Goal: Transaction & Acquisition: Purchase product/service

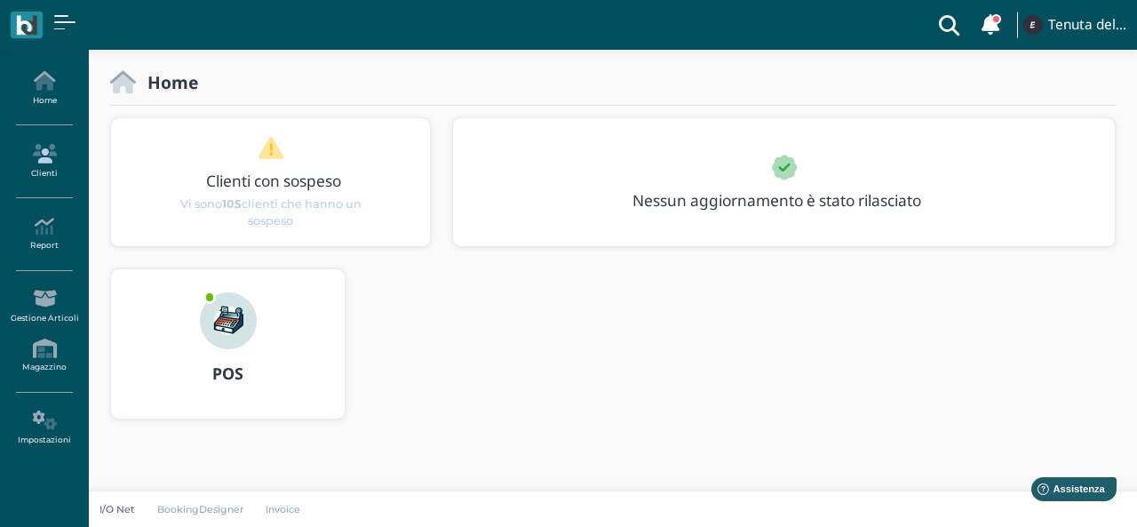
click at [43, 153] on link "Clienti" at bounding box center [43, 161] width 77 height 49
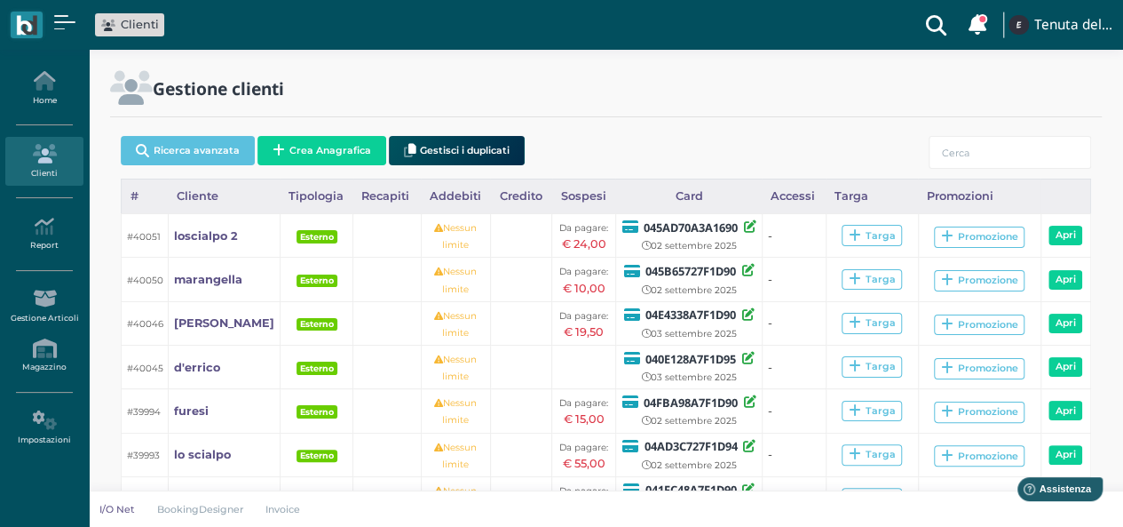
drag, startPoint x: 276, startPoint y: 142, endPoint x: 292, endPoint y: 128, distance: 21.4
click at [277, 141] on button "Crea Anagrafica" at bounding box center [322, 150] width 129 height 29
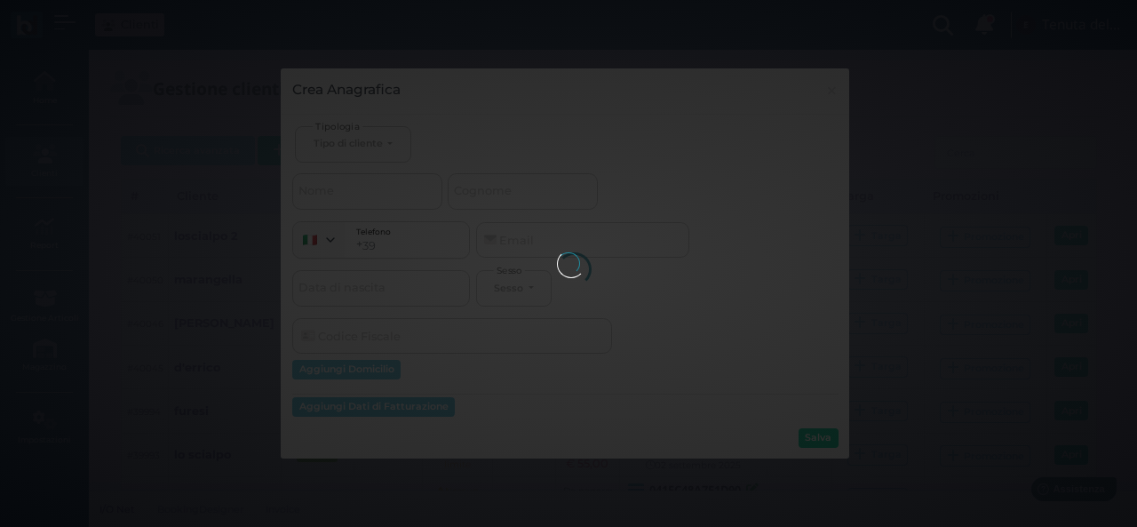
select select
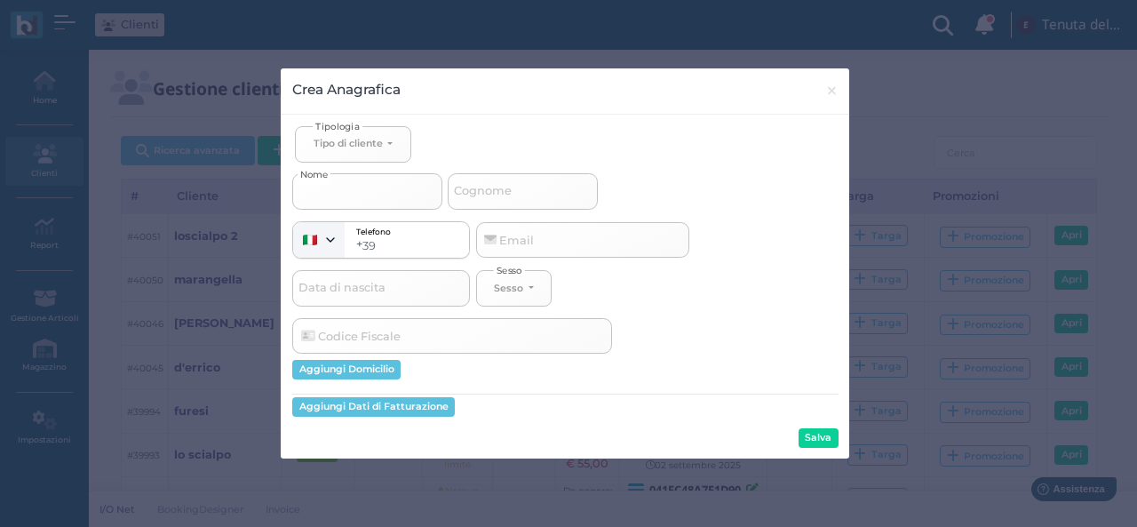
click at [366, 198] on input "Nome" at bounding box center [367, 191] width 150 height 36
select select
type input "r"
select select
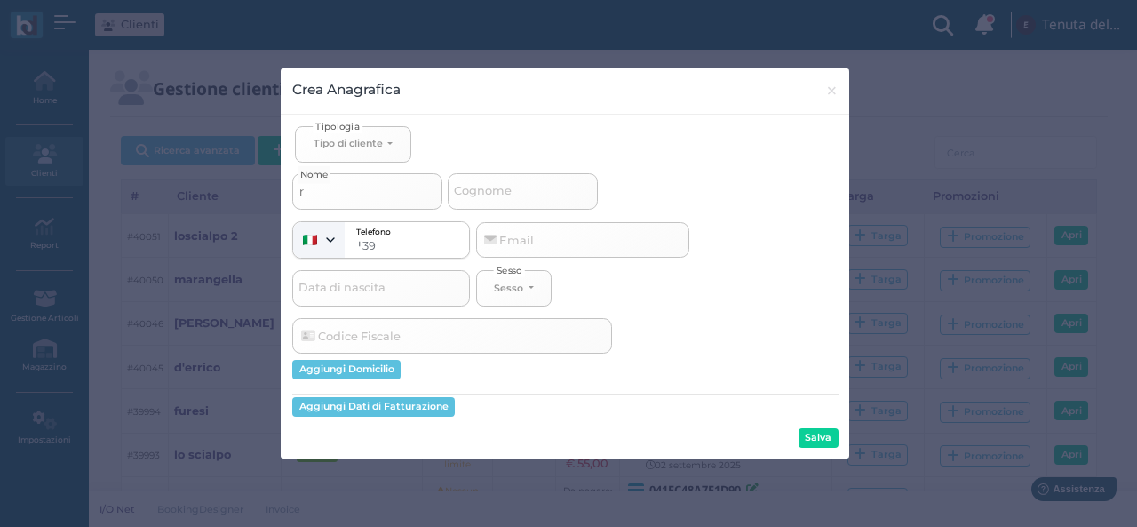
type input "ri"
select select
type input "riz"
select select
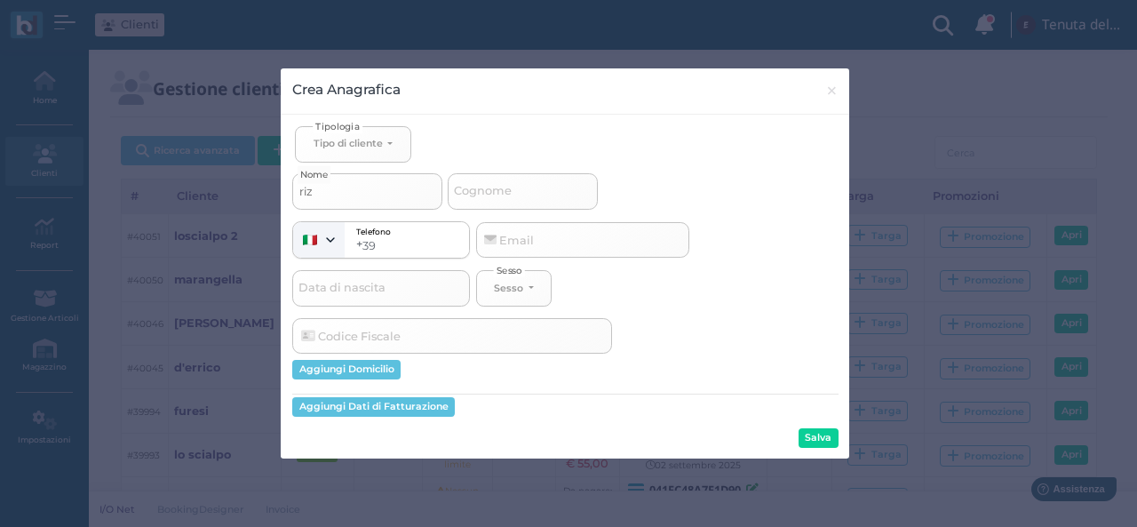
select select
type input "rizo"
select select
type input "riz"
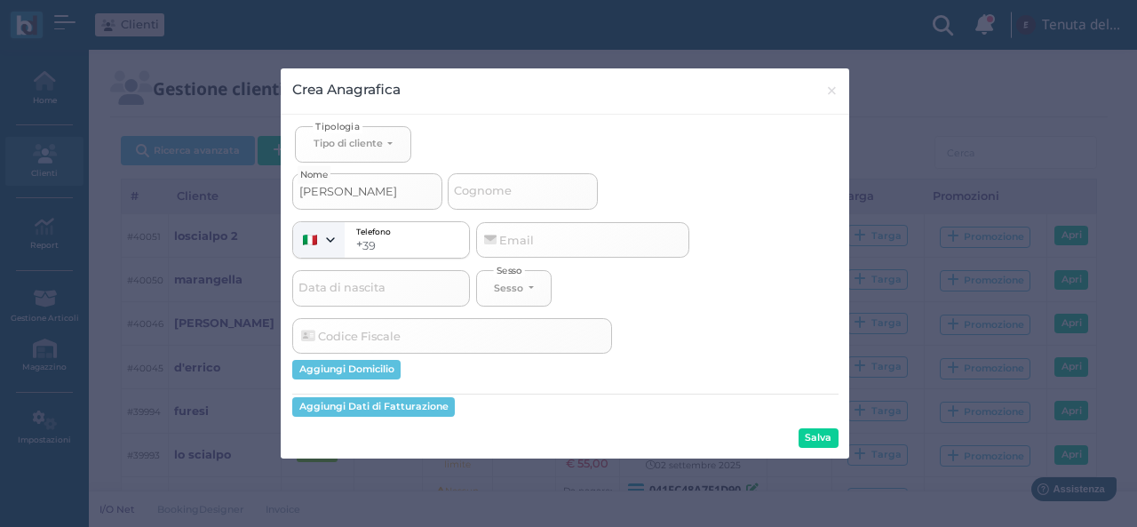
select select
type input "rizz"
select select
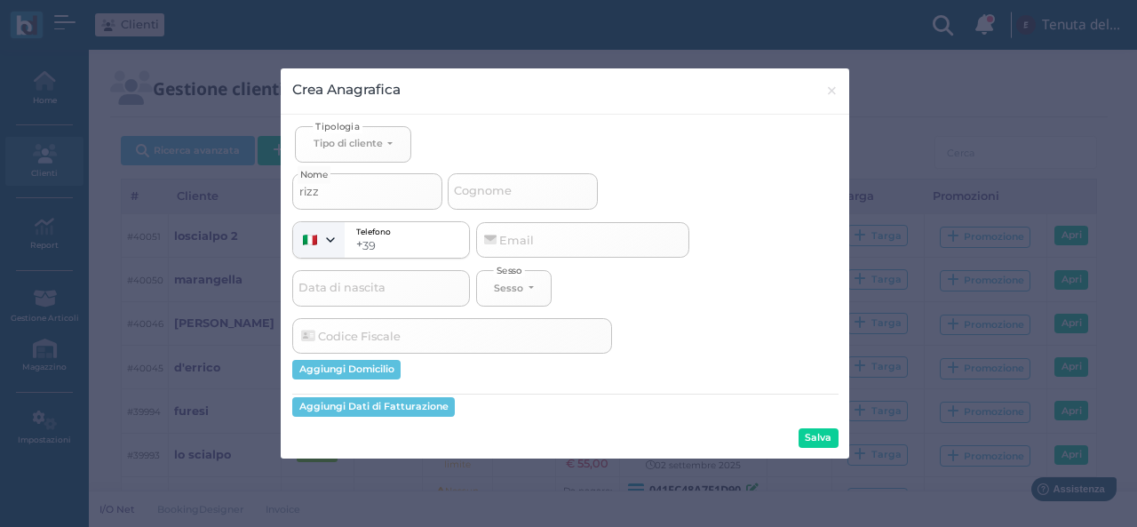
type input "rizzo"
select select
type input "rizzo"
click at [805, 440] on button "Salva" at bounding box center [818, 438] width 40 height 20
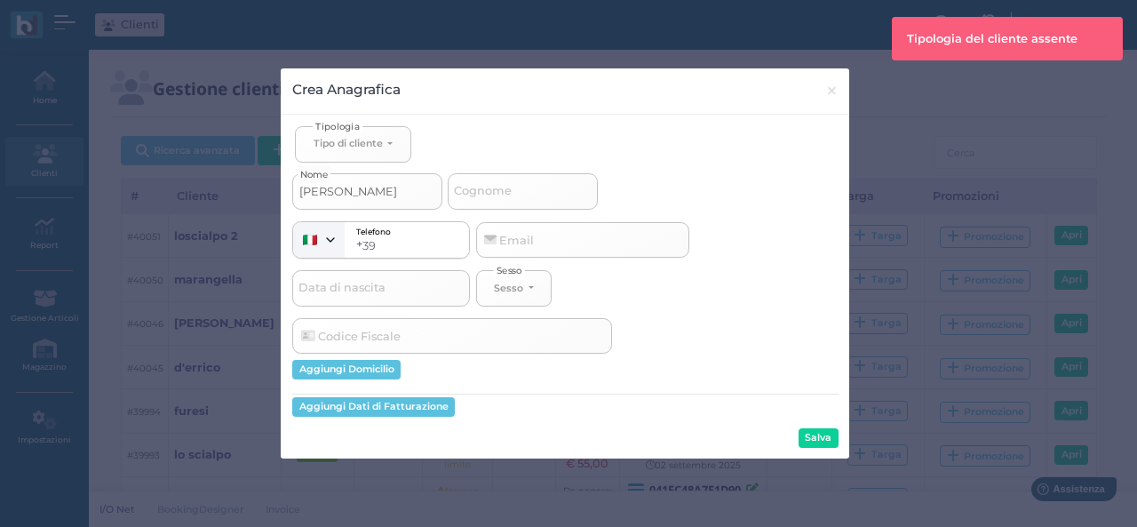
click at [353, 119] on span "Tipologia" at bounding box center [338, 125] width 50 height 13
click at [353, 134] on button "Tipo di cliente" at bounding box center [352, 144] width 115 height 36
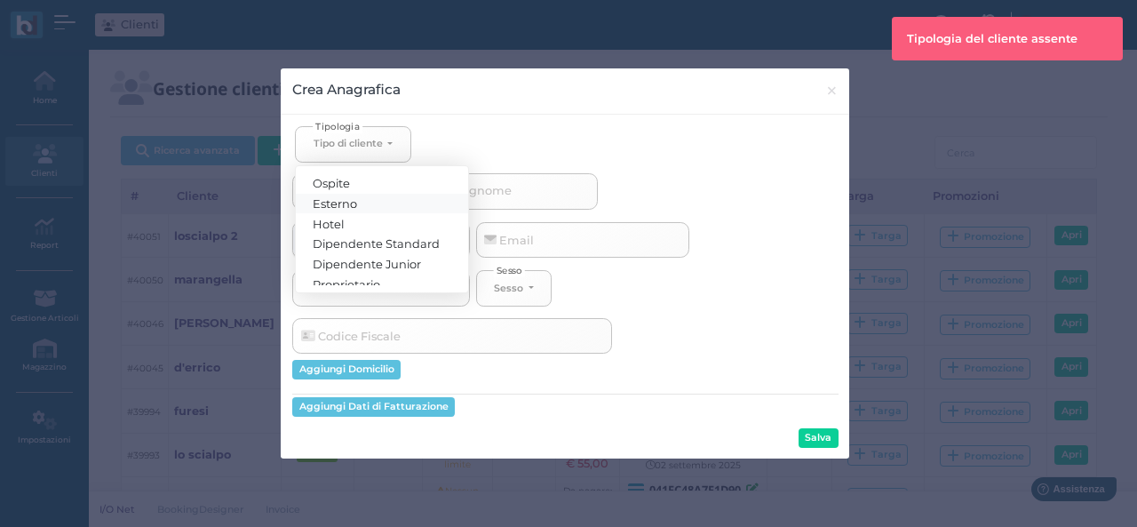
click at [327, 196] on span "Esterno" at bounding box center [335, 202] width 44 height 14
select select "[object Object]"
select select
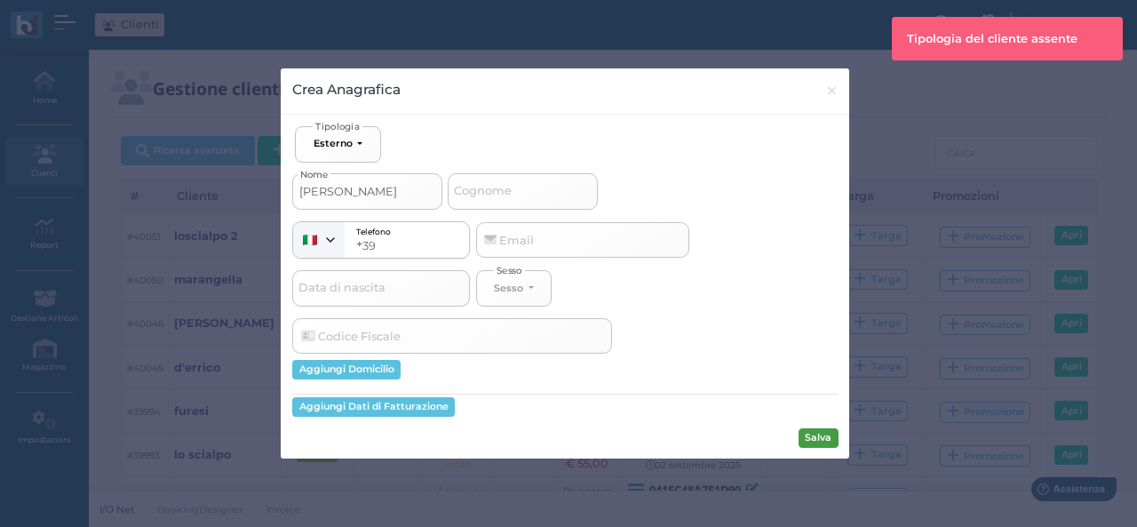
click at [808, 444] on button "Salva" at bounding box center [818, 438] width 40 height 20
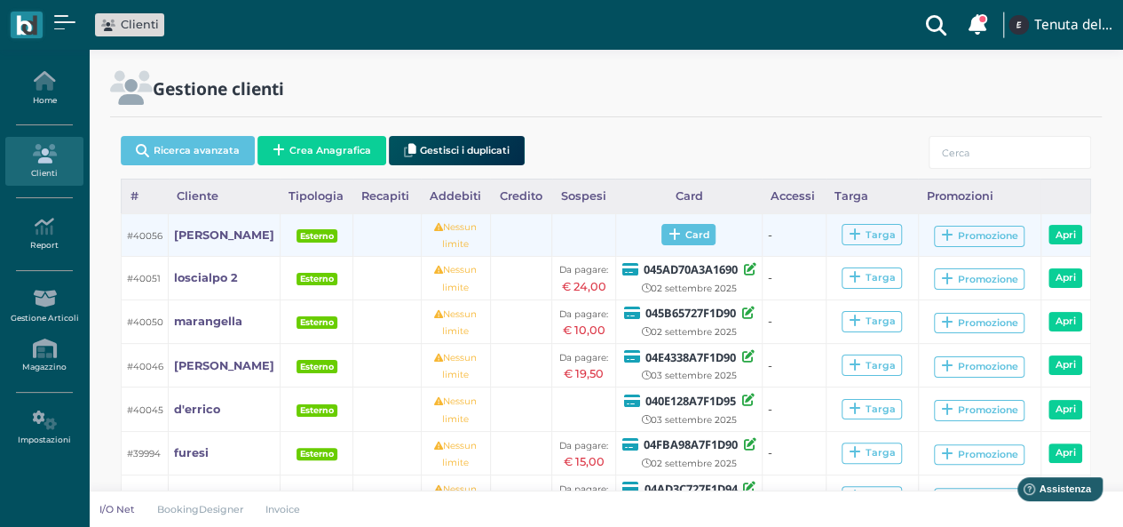
click at [676, 242] on span "Card" at bounding box center [689, 234] width 54 height 21
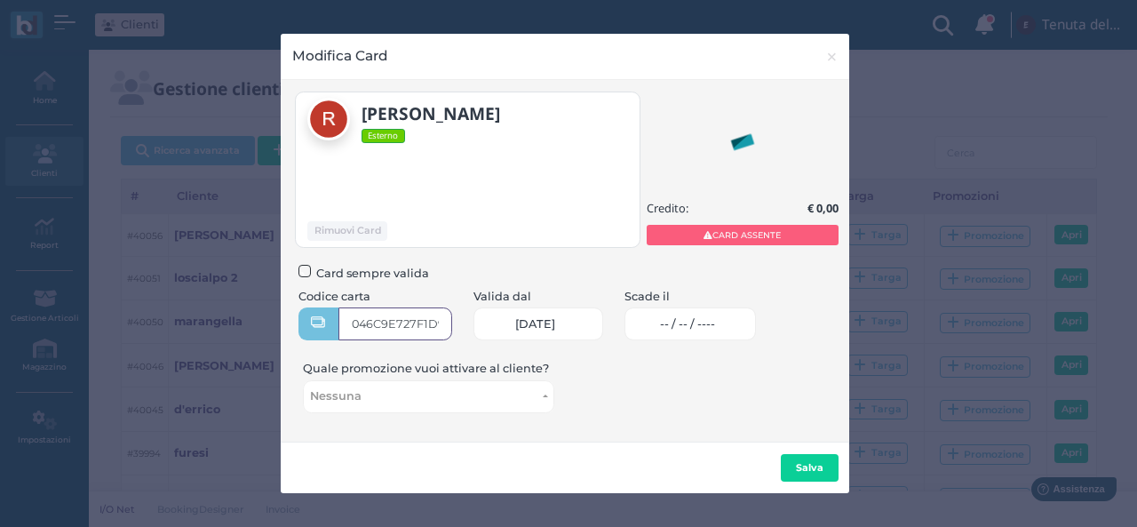
type input "046C9E727F1D90"
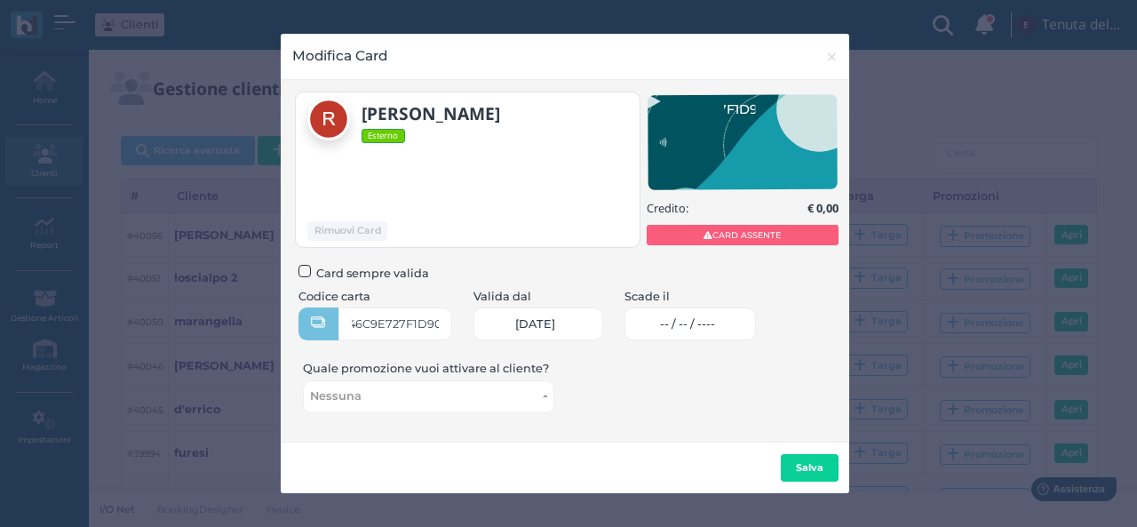
click at [715, 330] on span "-- / -- / ----" at bounding box center [687, 324] width 55 height 14
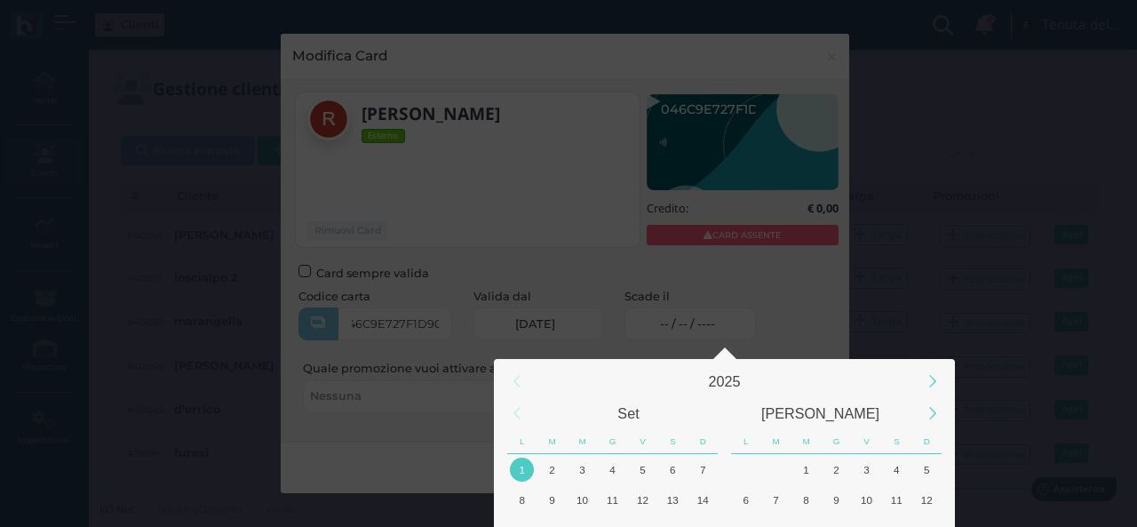
scroll to position [166, 0]
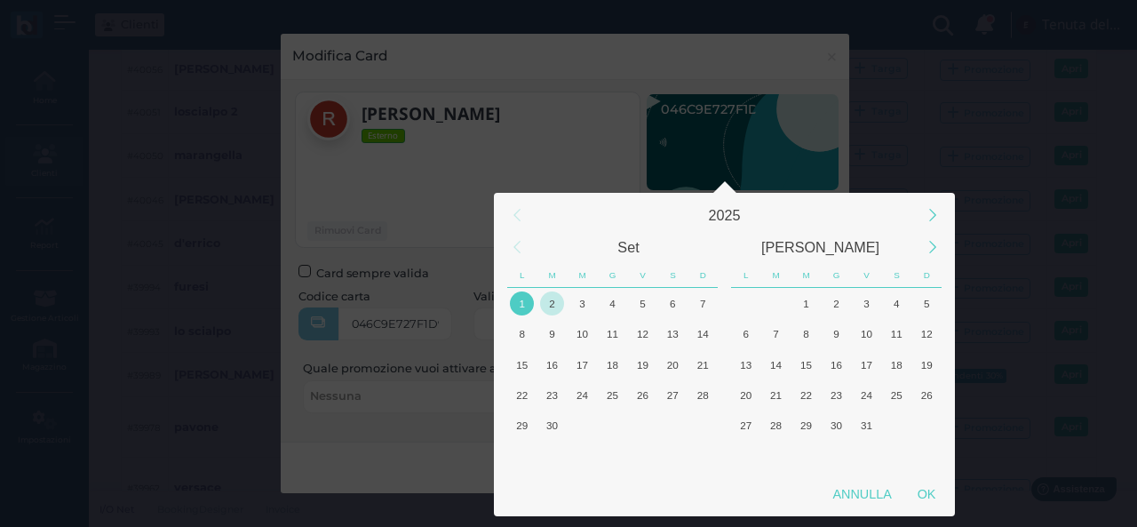
click at [549, 294] on div "2" at bounding box center [552, 303] width 24 height 24
click at [926, 497] on div "OK" at bounding box center [926, 494] width 44 height 32
type input "02/09/2025"
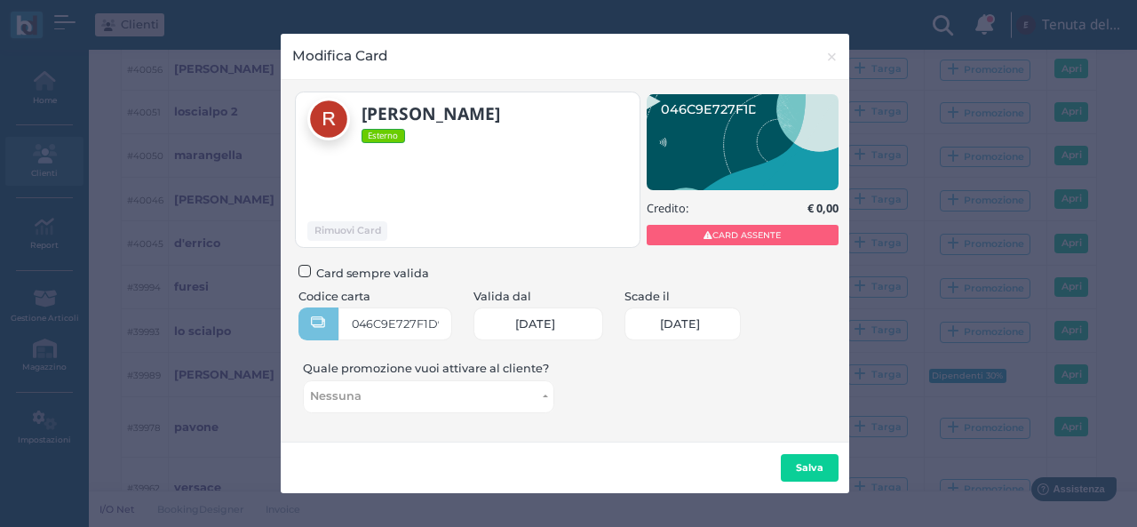
scroll to position [0, 77]
click at [826, 477] on button "Salva" at bounding box center [810, 468] width 58 height 28
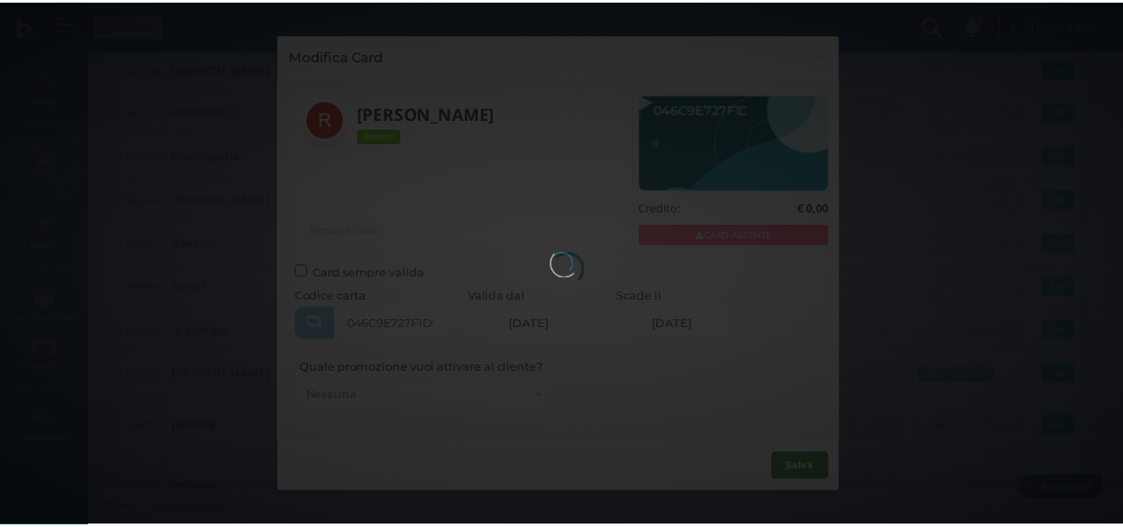
scroll to position [0, 0]
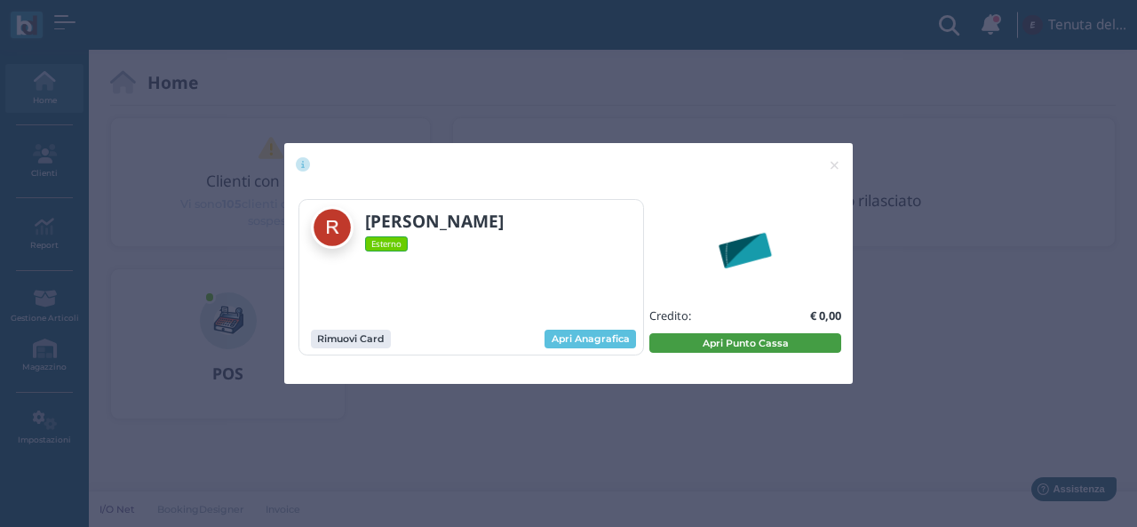
click at [716, 344] on button "Apri Punto Cassa" at bounding box center [745, 343] width 192 height 20
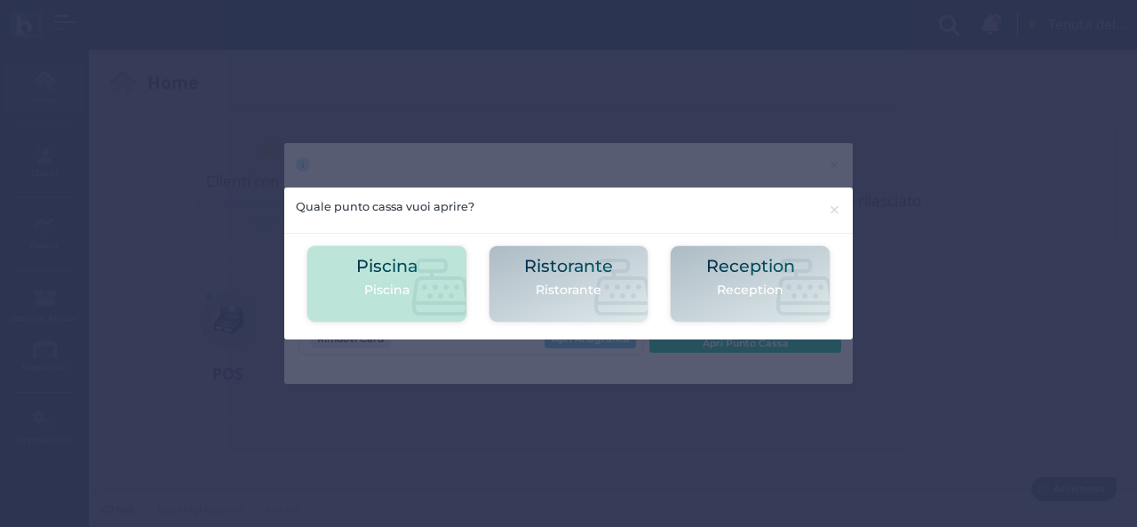
click at [438, 279] on icon at bounding box center [440, 286] width 57 height 57
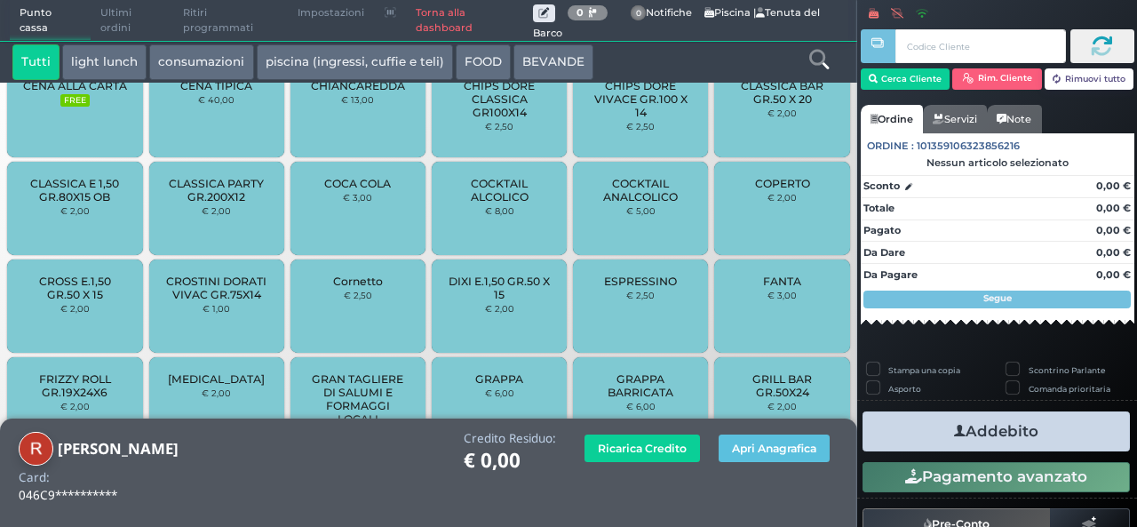
scroll to position [1268, 0]
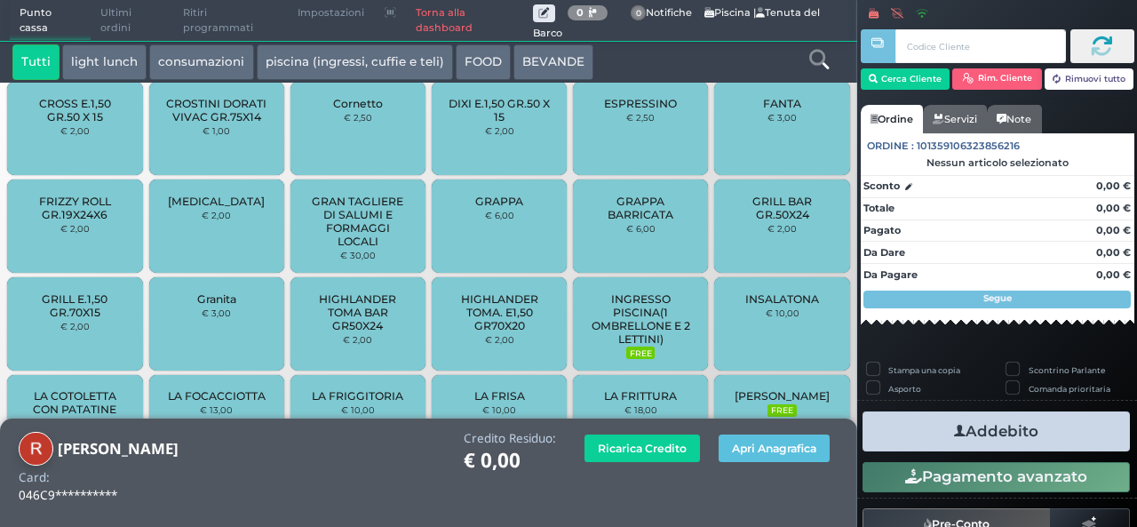
click at [654, 329] on span "INGRESSO PISCINA(1 OMBRELLONE E 2 LETTINI)" at bounding box center [641, 318] width 106 height 53
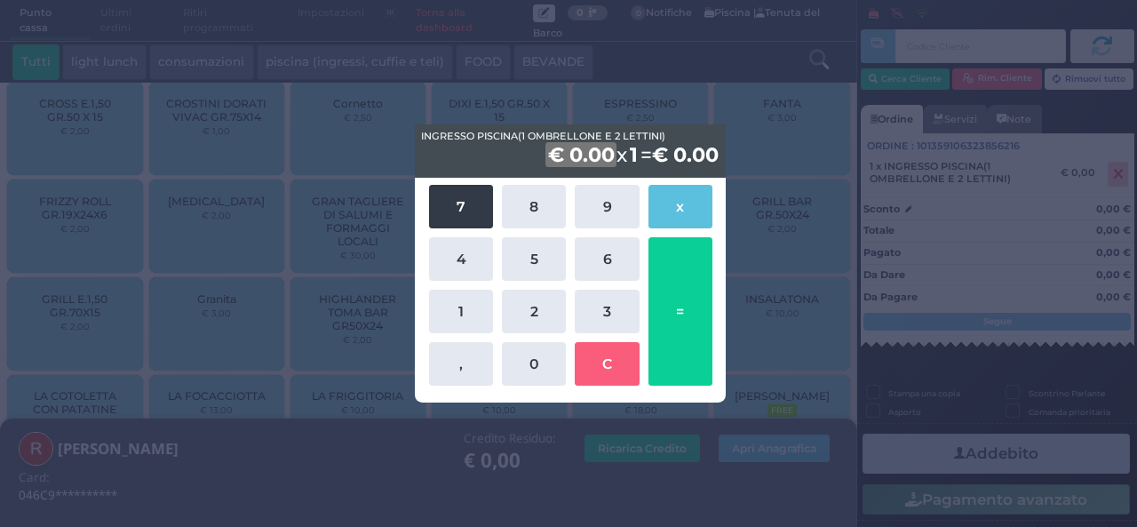
click at [448, 210] on button "7" at bounding box center [461, 207] width 64 height 44
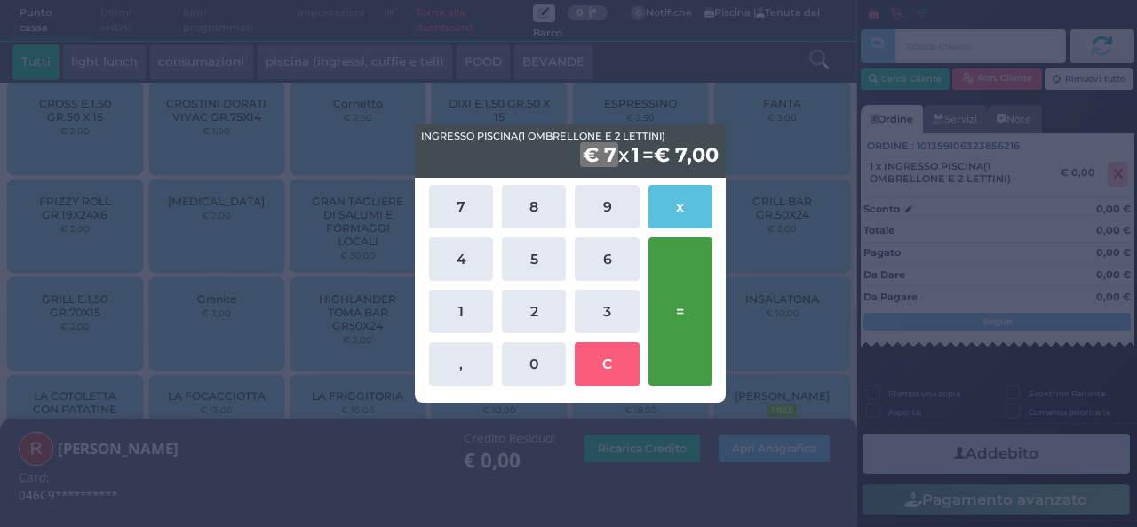
click at [666, 356] on button "=" at bounding box center [680, 311] width 64 height 148
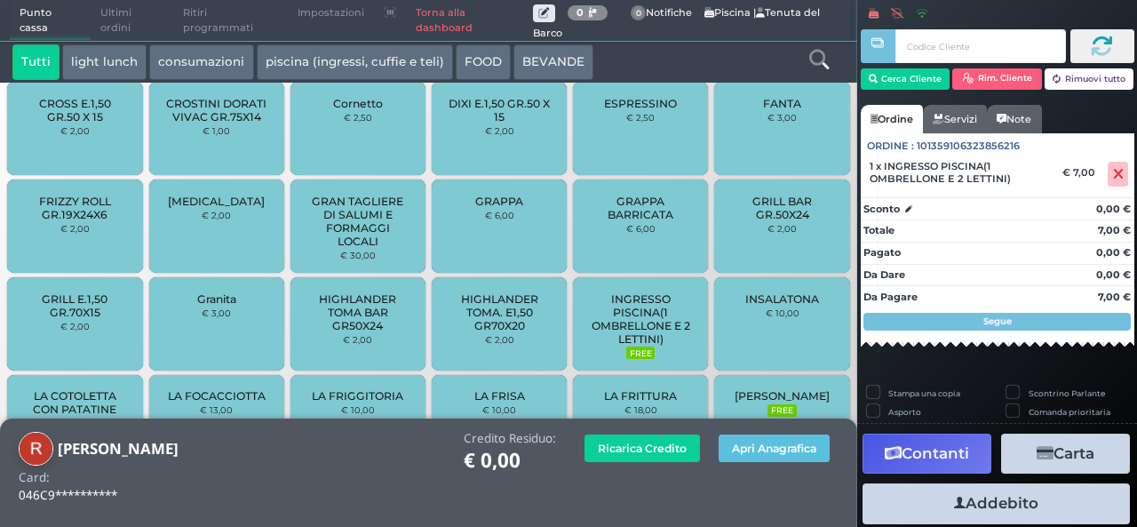
click at [1018, 493] on button "Addebito" at bounding box center [995, 503] width 267 height 40
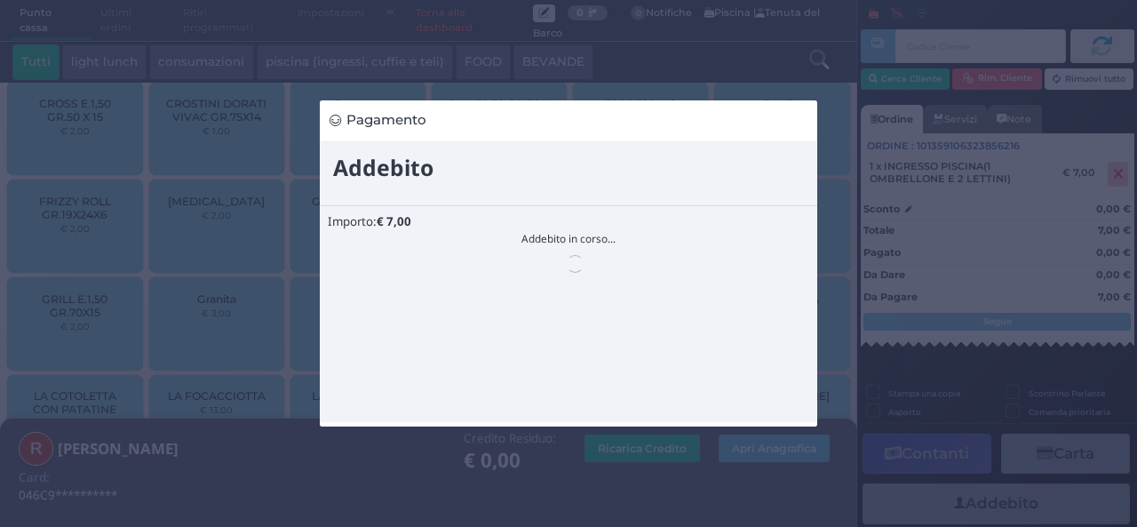
scroll to position [0, 0]
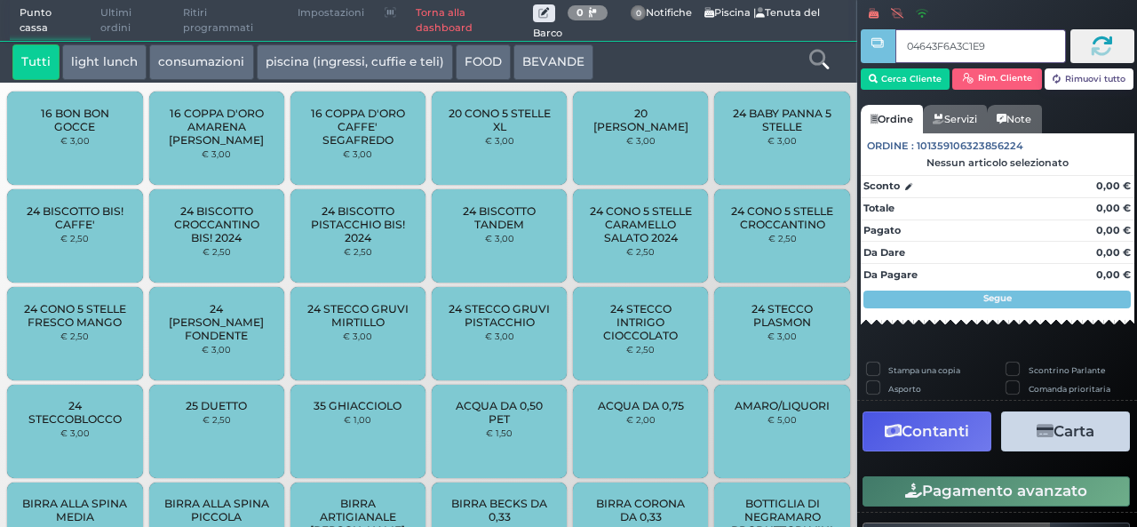
type input "04643F6A3C1E90"
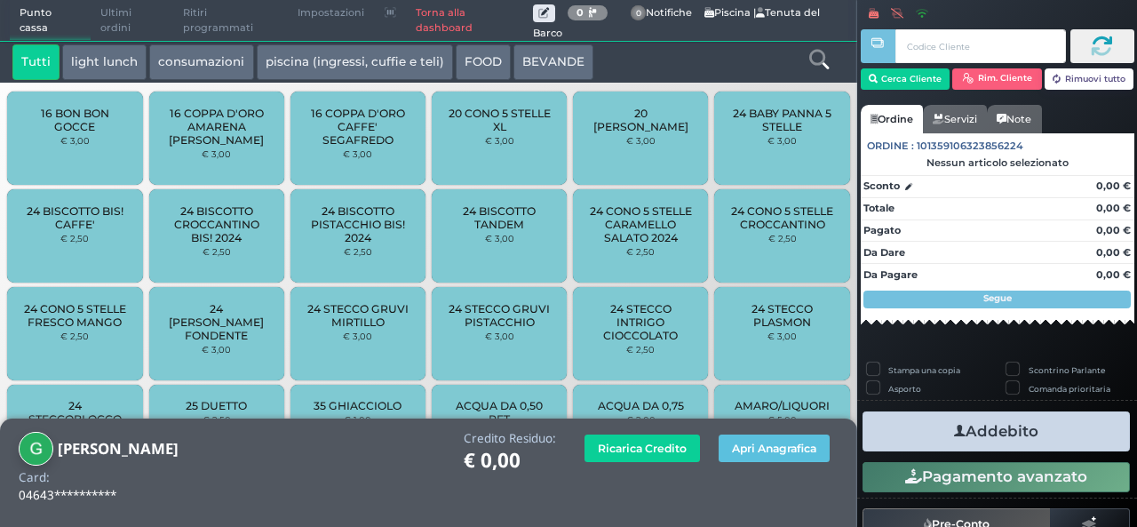
click at [299, 73] on button "piscina (ingressi, cuffie e teli)" at bounding box center [355, 62] width 196 height 36
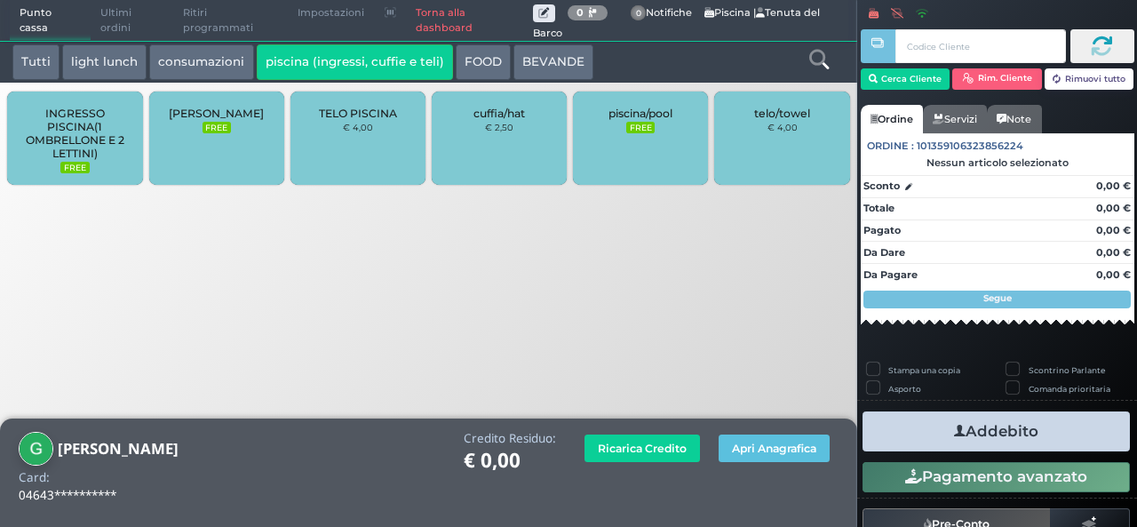
click at [91, 134] on span "INGRESSO PISCINA(1 OMBRELLONE E 2 LETTINI)" at bounding box center [75, 133] width 106 height 53
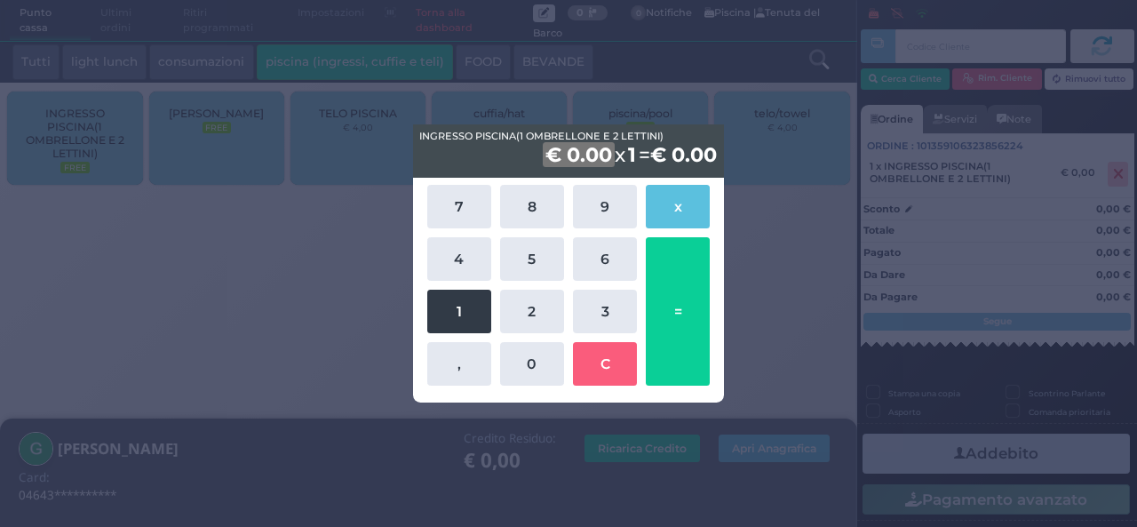
click at [468, 298] on button "1" at bounding box center [459, 312] width 64 height 44
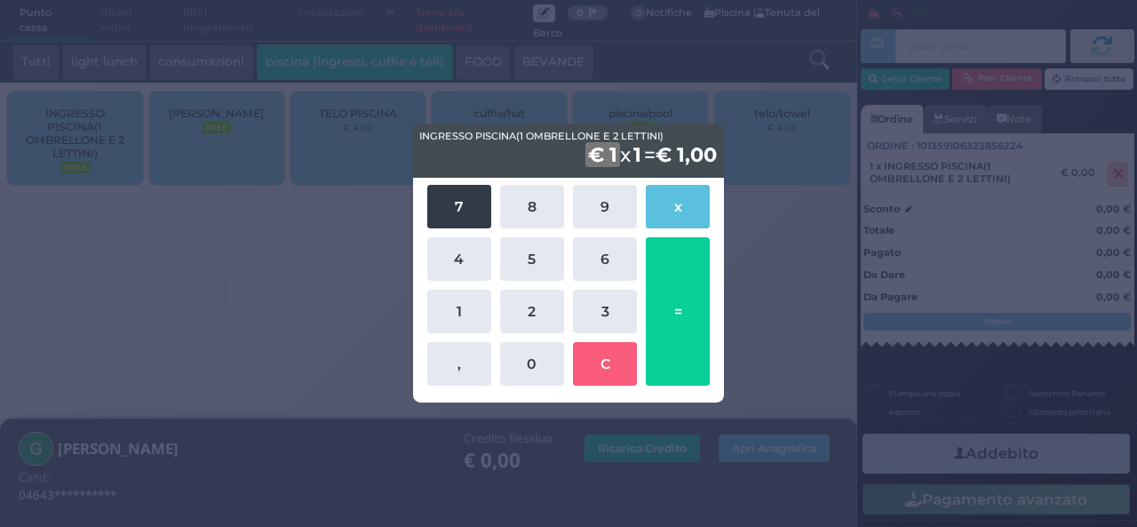
click at [455, 205] on button "7" at bounding box center [459, 207] width 64 height 44
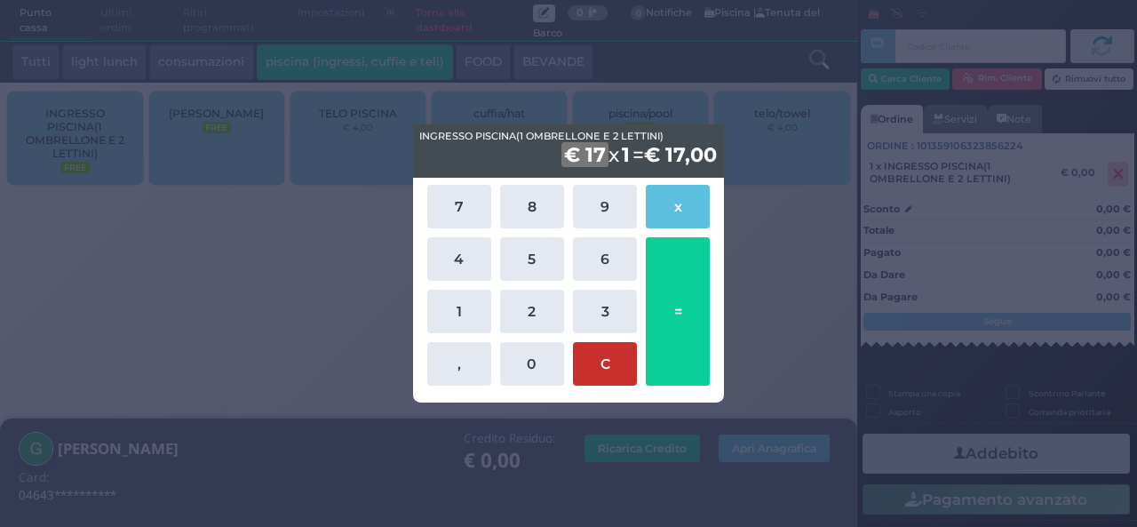
click at [593, 365] on button "C" at bounding box center [605, 364] width 64 height 44
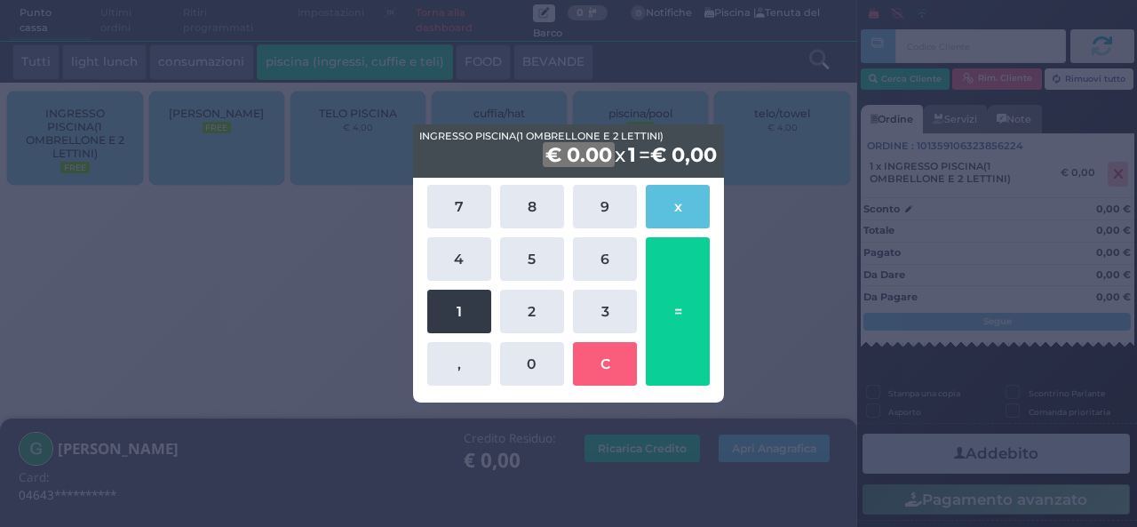
click at [458, 305] on button "1" at bounding box center [459, 312] width 64 height 44
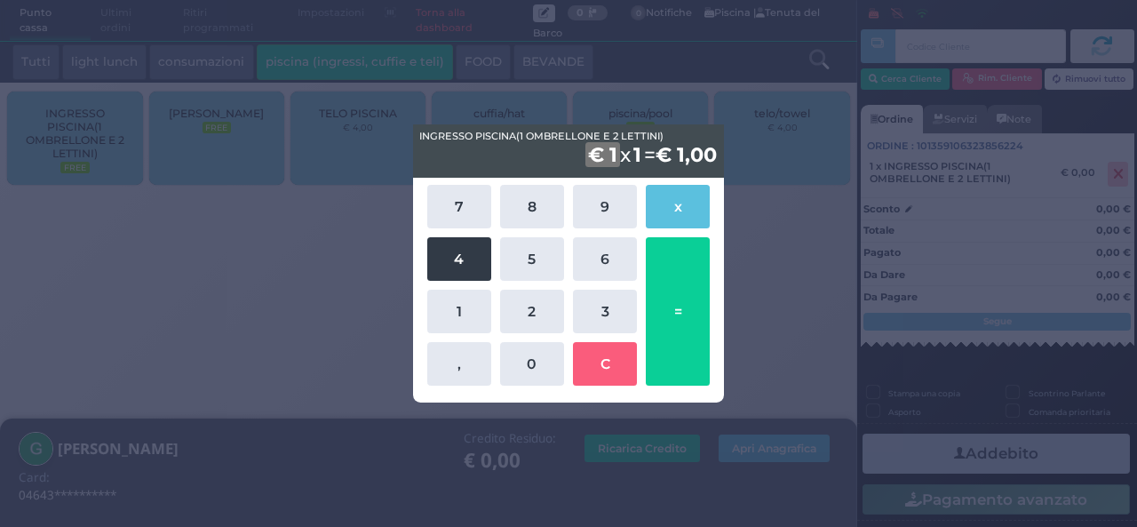
click at [451, 261] on button "4" at bounding box center [459, 259] width 64 height 44
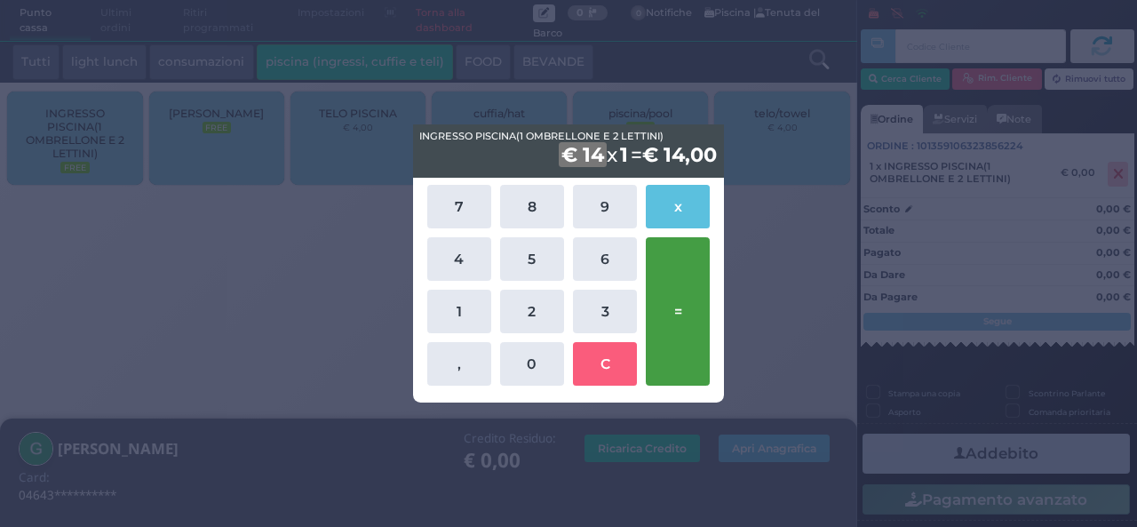
click at [684, 298] on button "=" at bounding box center [678, 311] width 64 height 148
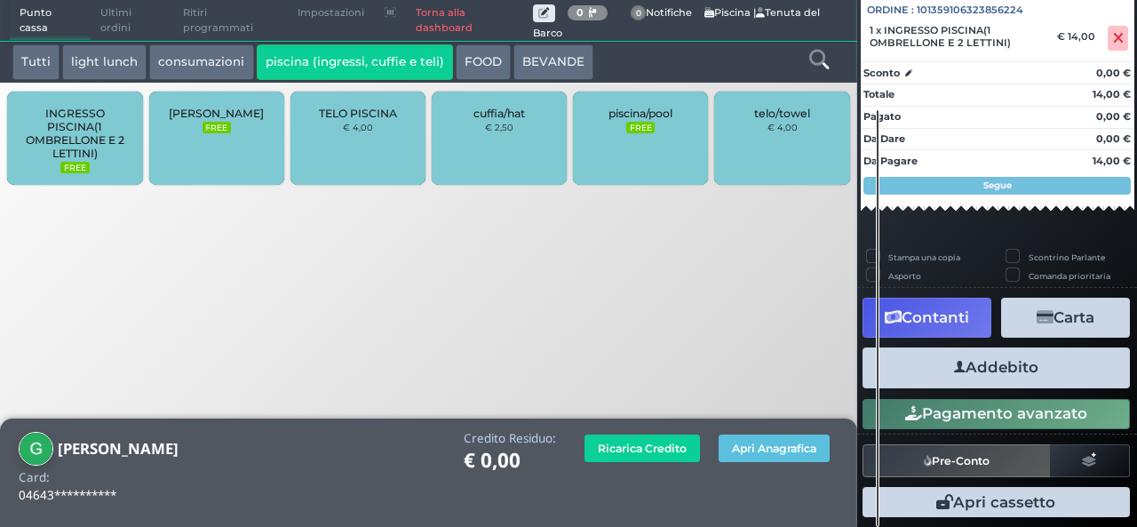
scroll to position [196, 0]
click at [1011, 359] on button "Addebito" at bounding box center [995, 367] width 267 height 40
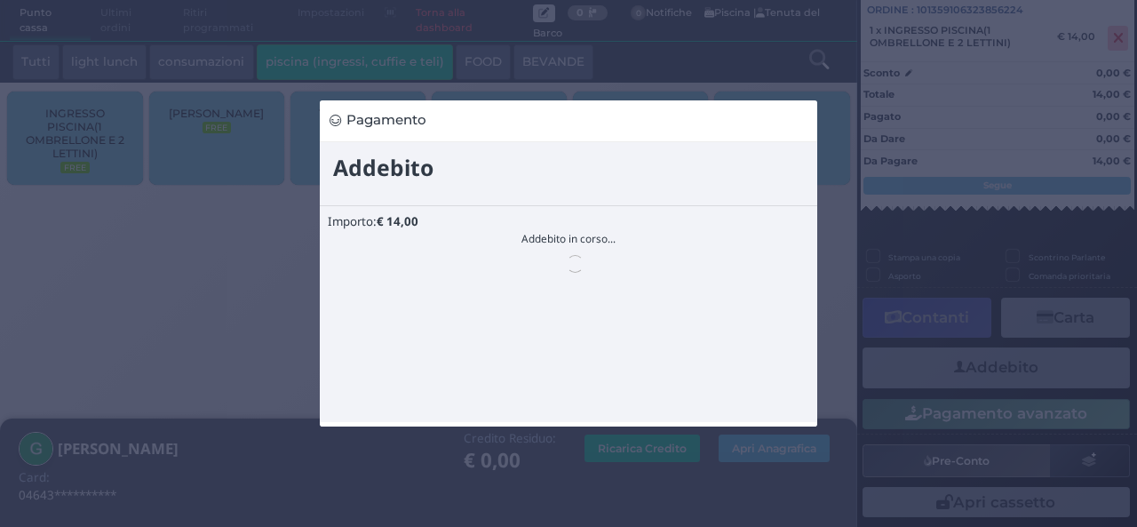
scroll to position [0, 0]
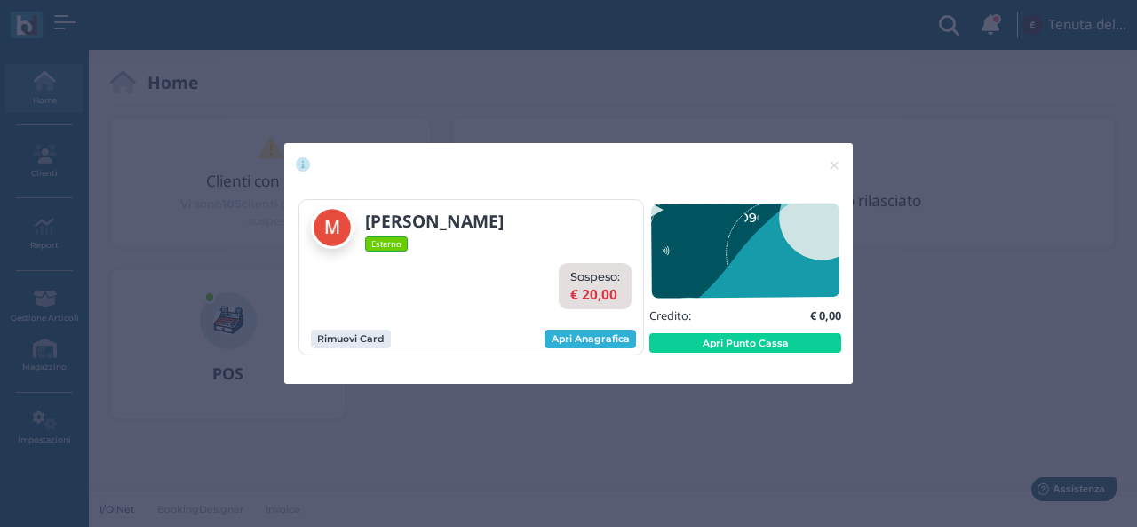
click at [605, 341] on link "Apri Anagrafica" at bounding box center [589, 339] width 91 height 20
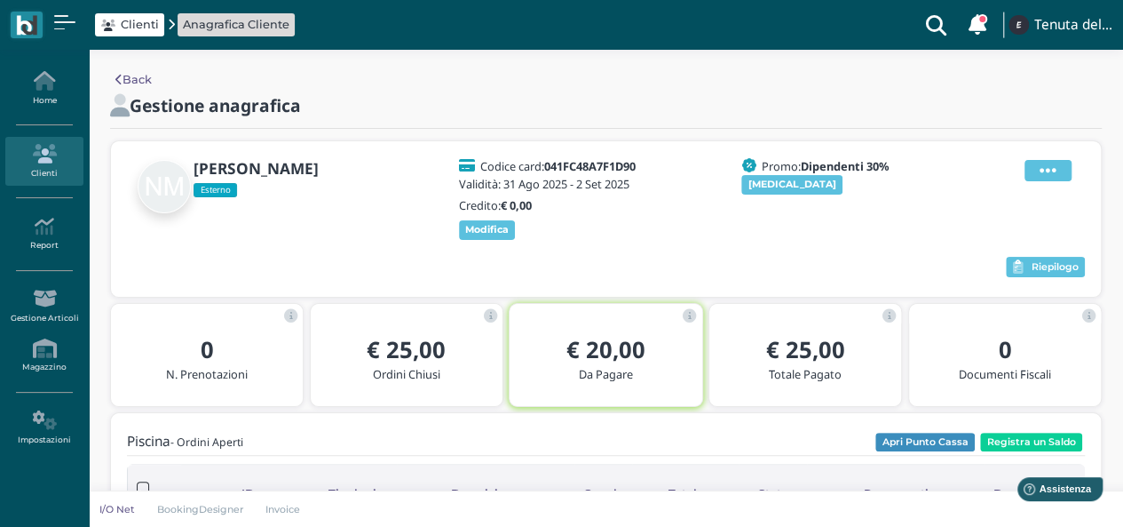
click at [1064, 168] on span at bounding box center [1048, 170] width 47 height 21
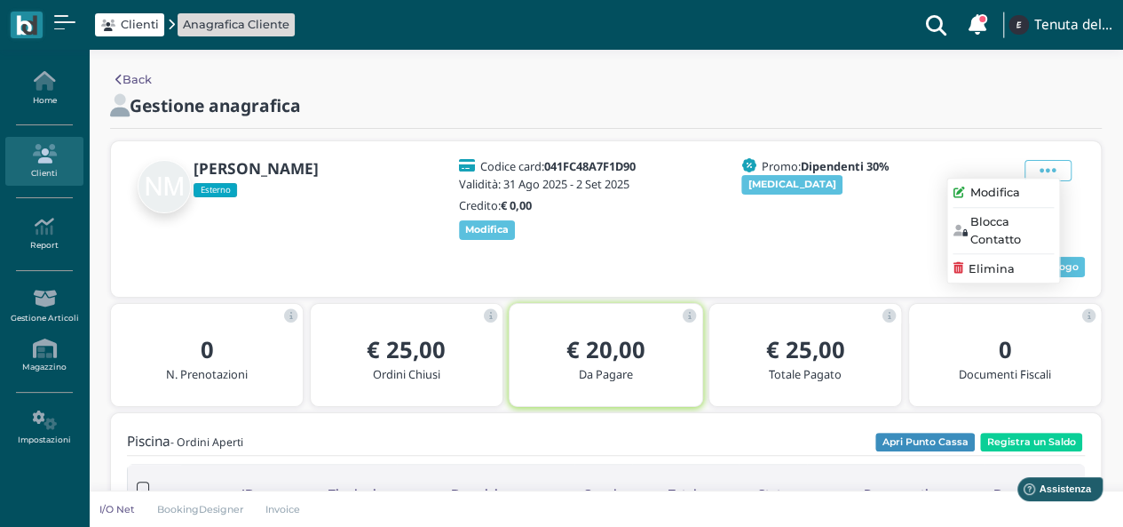
click at [1030, 262] on div "Elimina" at bounding box center [1003, 268] width 100 height 17
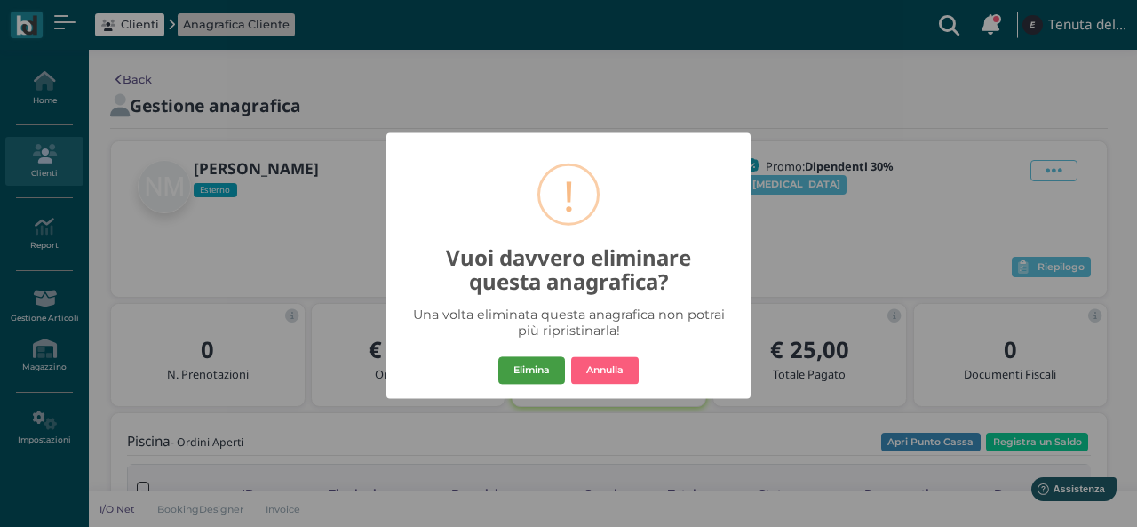
click at [551, 379] on button "Elimina" at bounding box center [531, 370] width 67 height 28
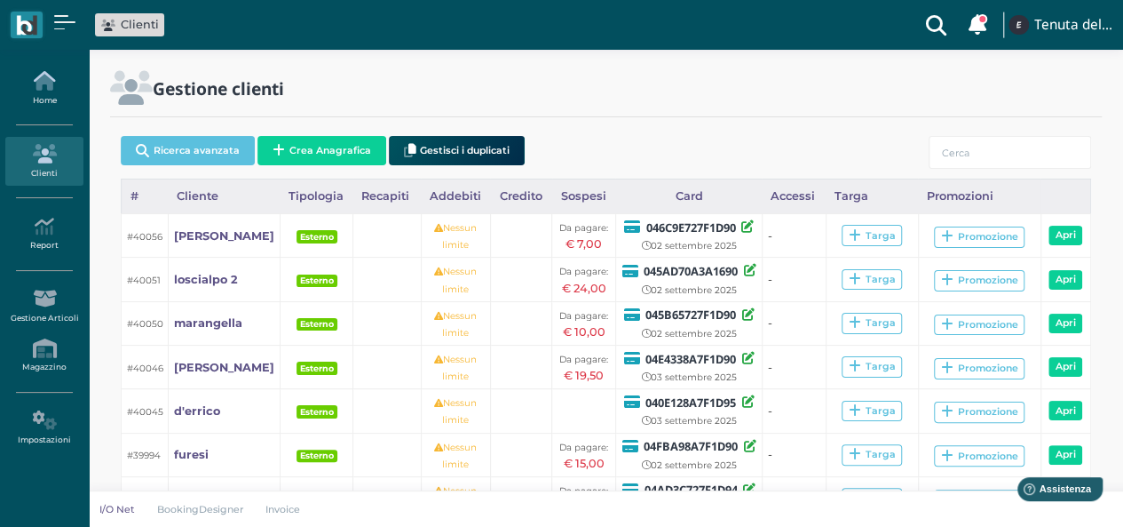
click at [63, 100] on link "Home" at bounding box center [43, 88] width 77 height 49
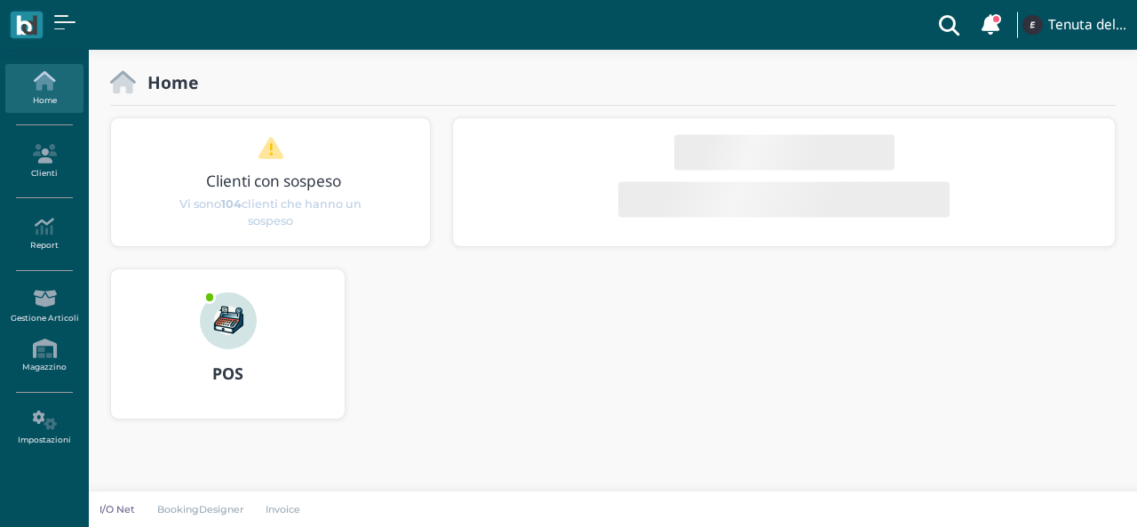
click at [44, 150] on icon at bounding box center [43, 154] width 77 height 20
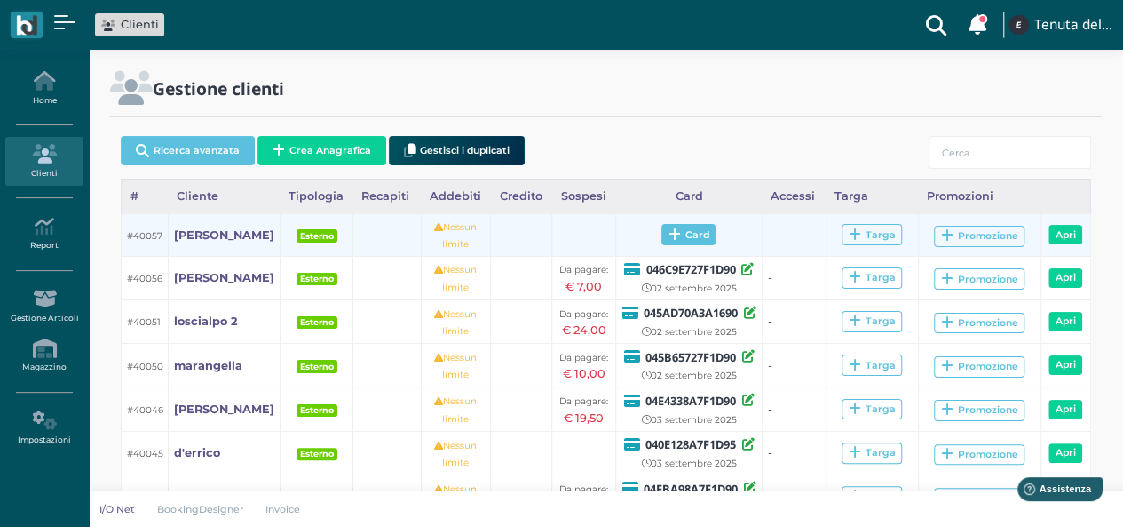
click at [679, 234] on span "Card" at bounding box center [689, 234] width 54 height 21
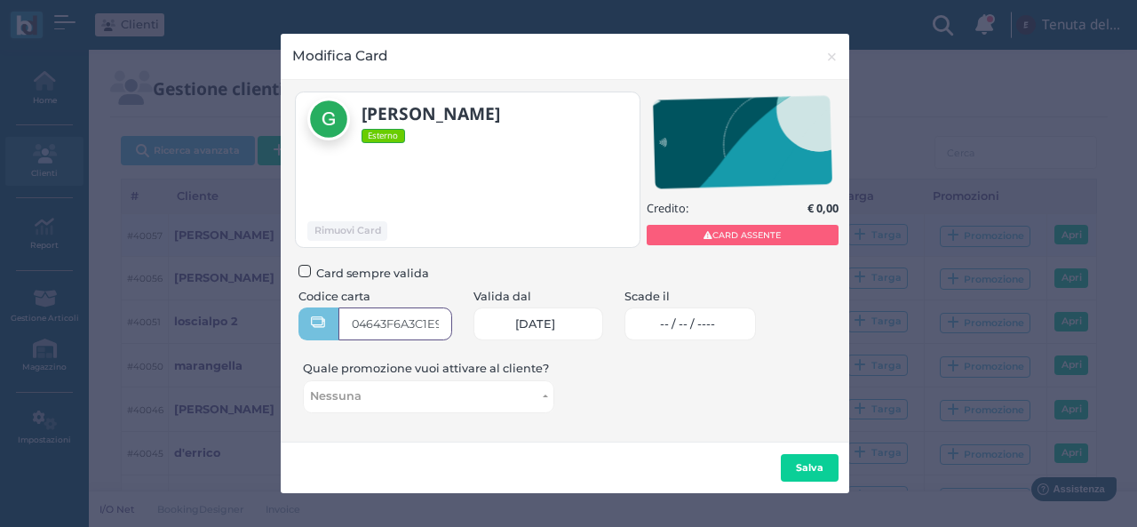
type input "04643F6A3C1E90"
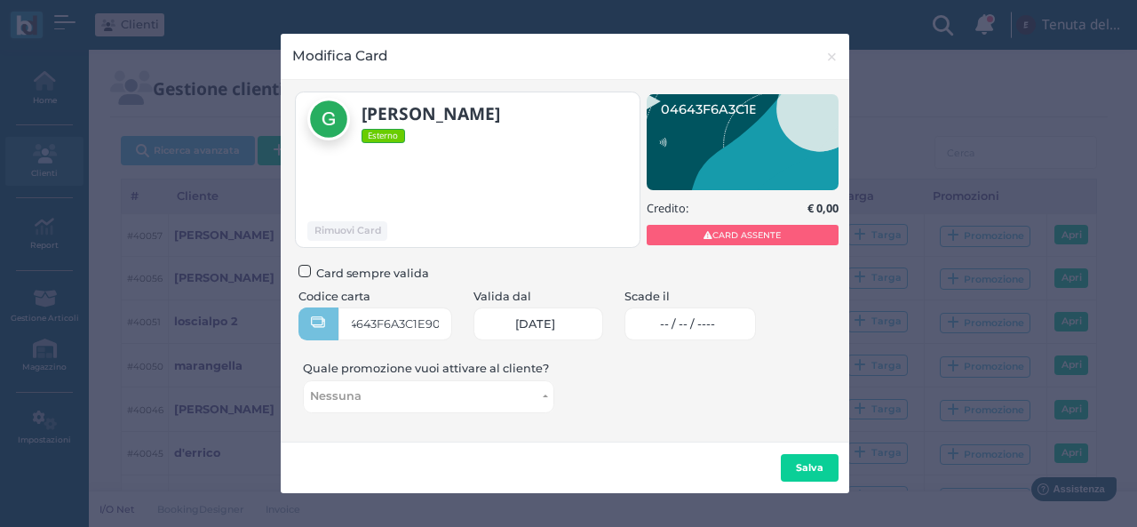
click at [677, 329] on link "-- / -- / ----" at bounding box center [690, 323] width 132 height 33
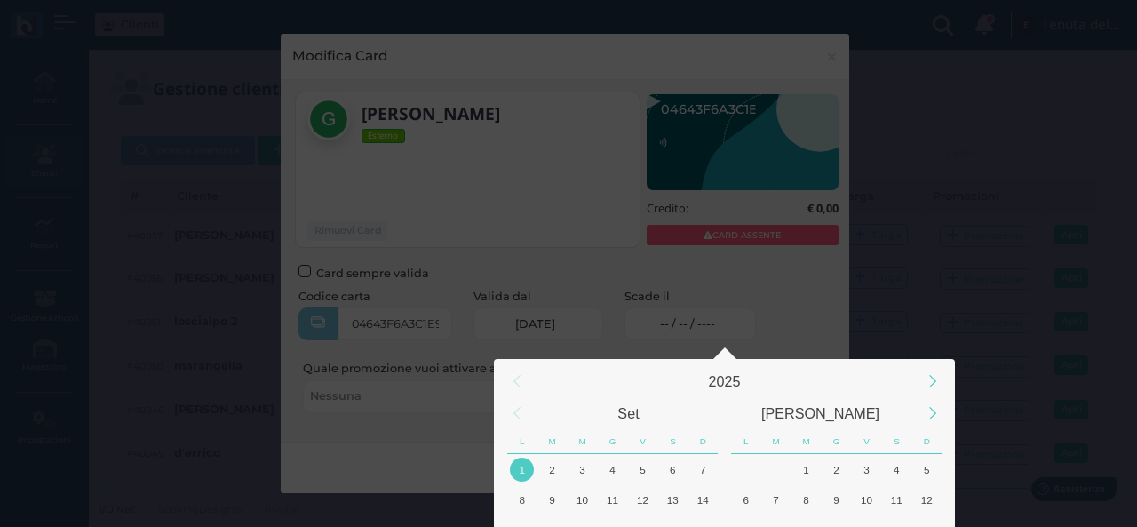
scroll to position [166, 0]
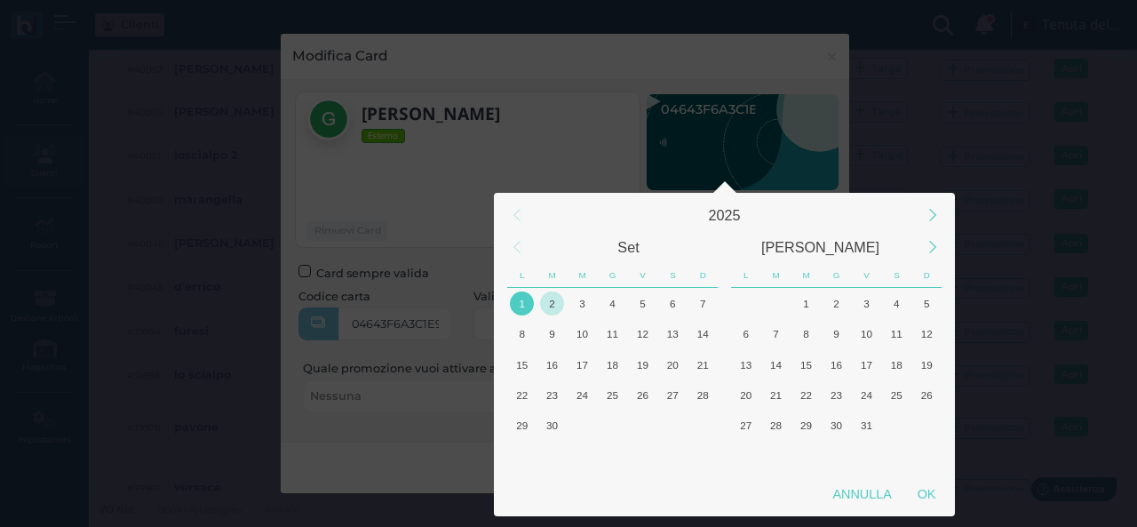
click at [559, 303] on div "2" at bounding box center [552, 303] width 24 height 24
click at [926, 486] on div "OK" at bounding box center [926, 494] width 44 height 32
type input "02/09/2025"
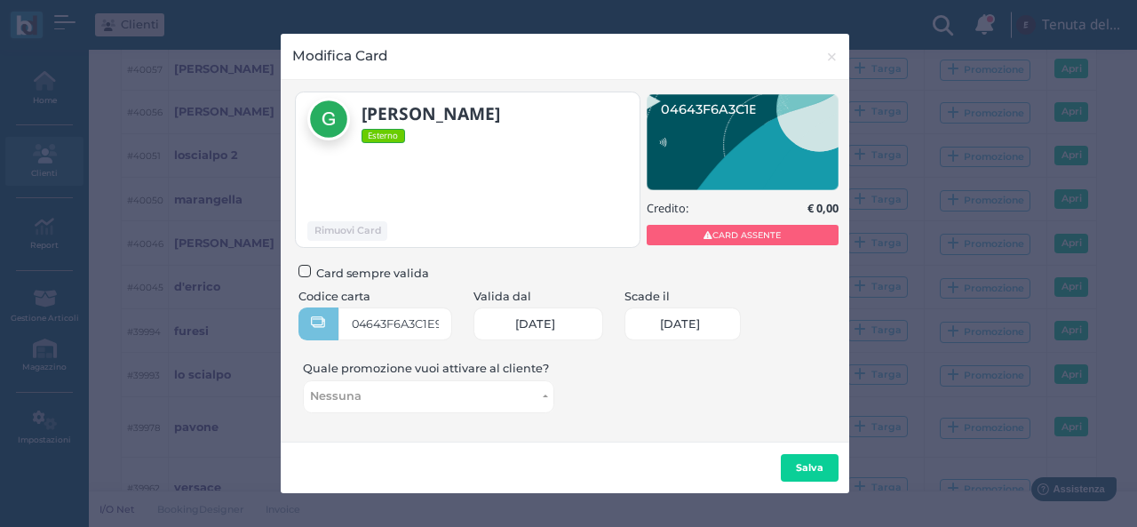
scroll to position [0, 77]
click at [803, 463] on b "Salva" at bounding box center [810, 467] width 28 height 12
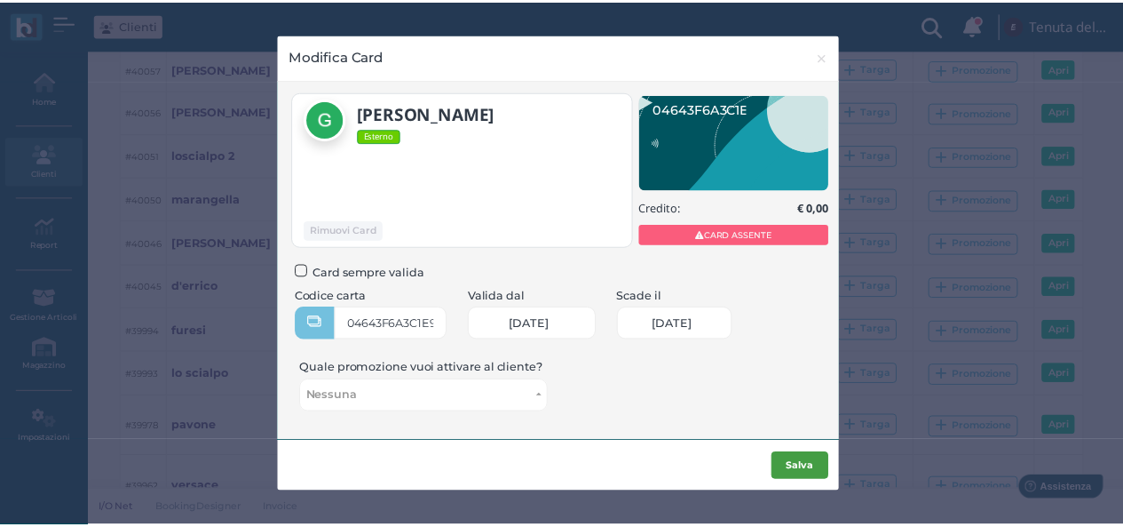
scroll to position [0, 0]
